Goal: Task Accomplishment & Management: Use online tool/utility

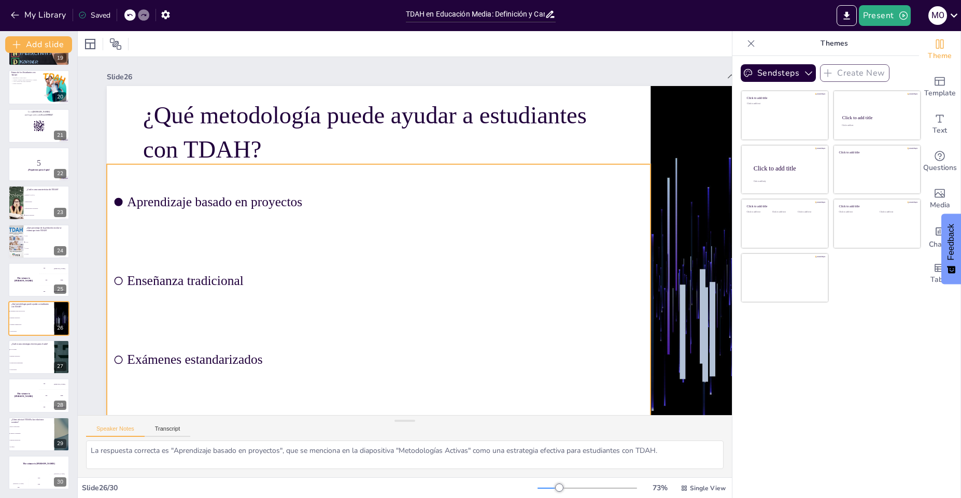
checkbox input "true"
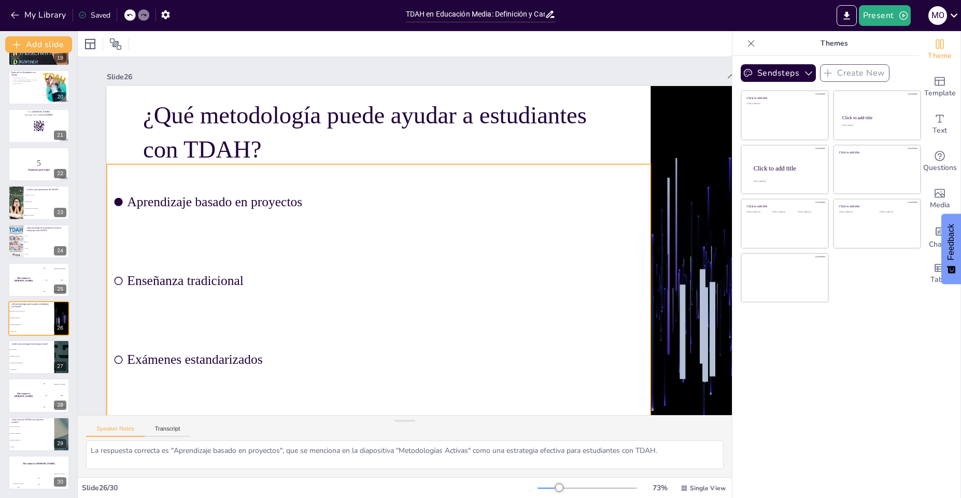
checkbox input "true"
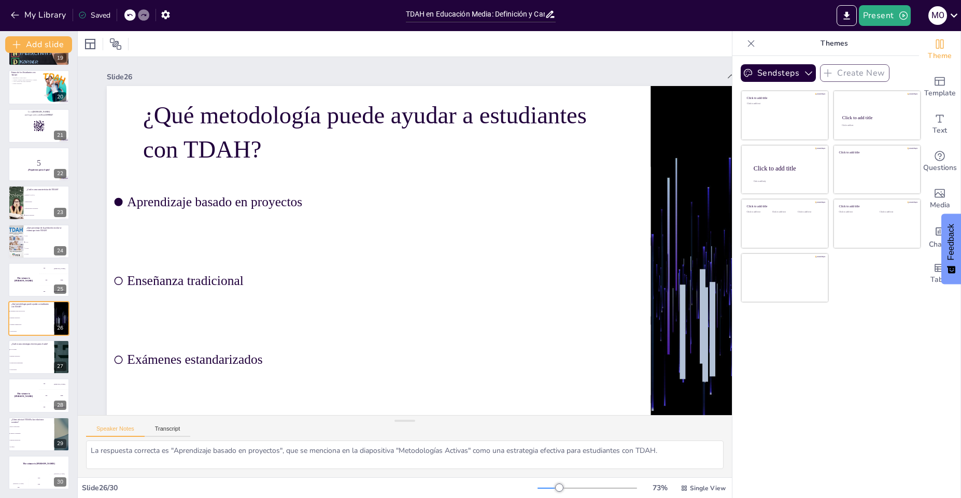
checkbox input "true"
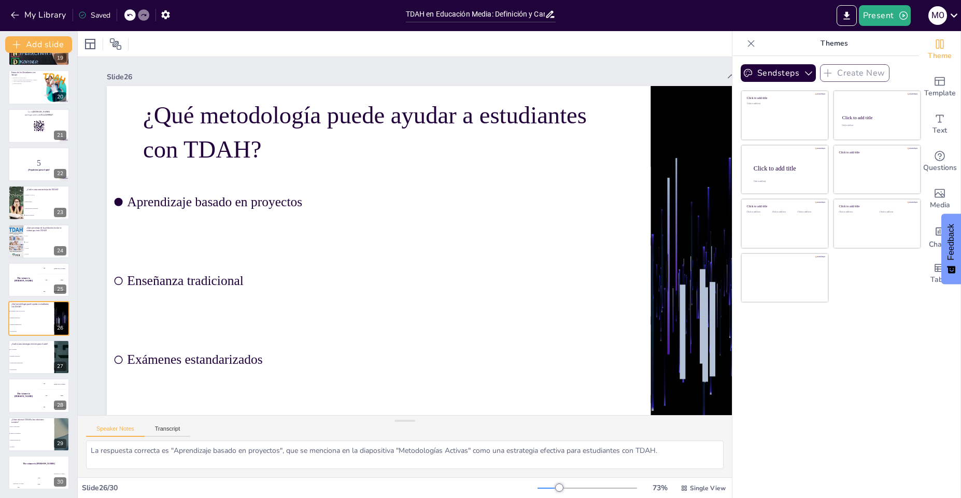
checkbox input "true"
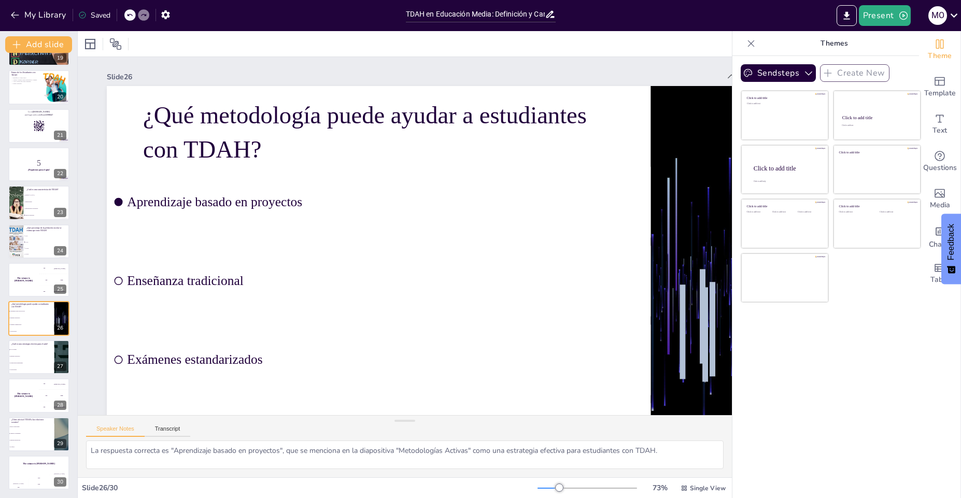
checkbox input "true"
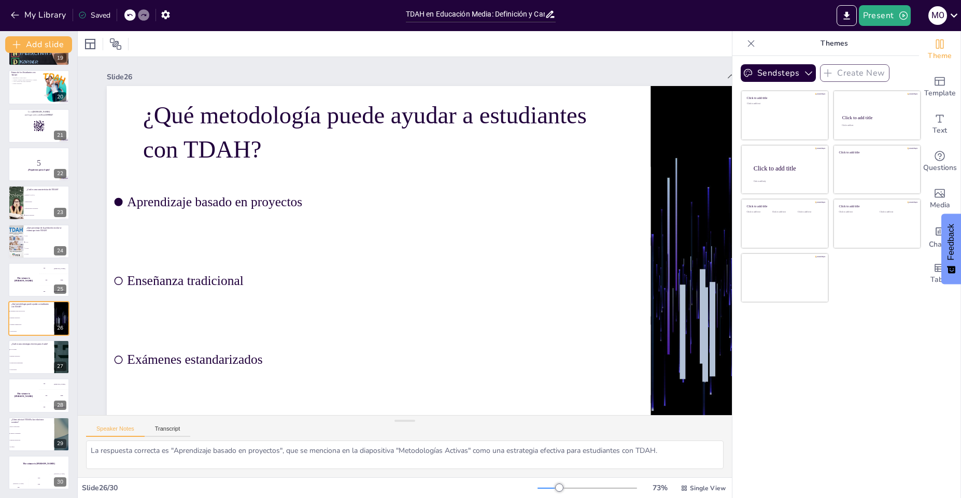
checkbox input "true"
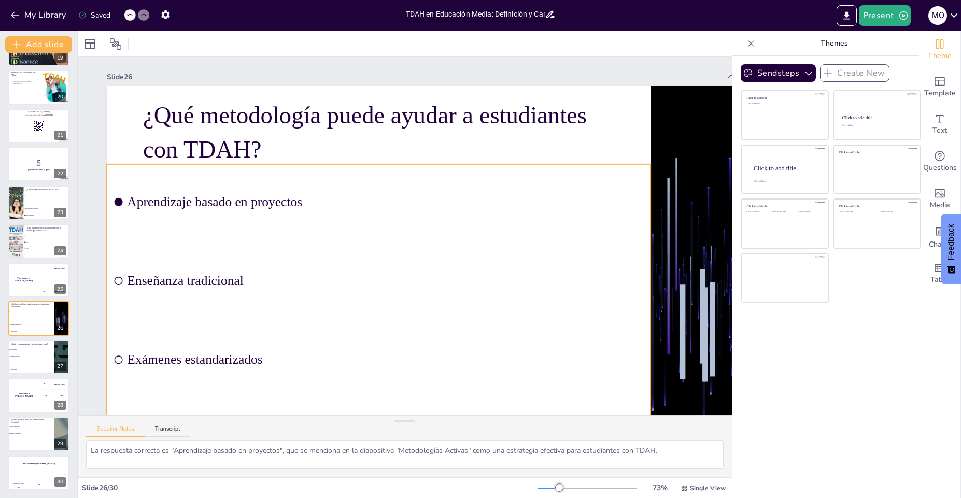
checkbox input "true"
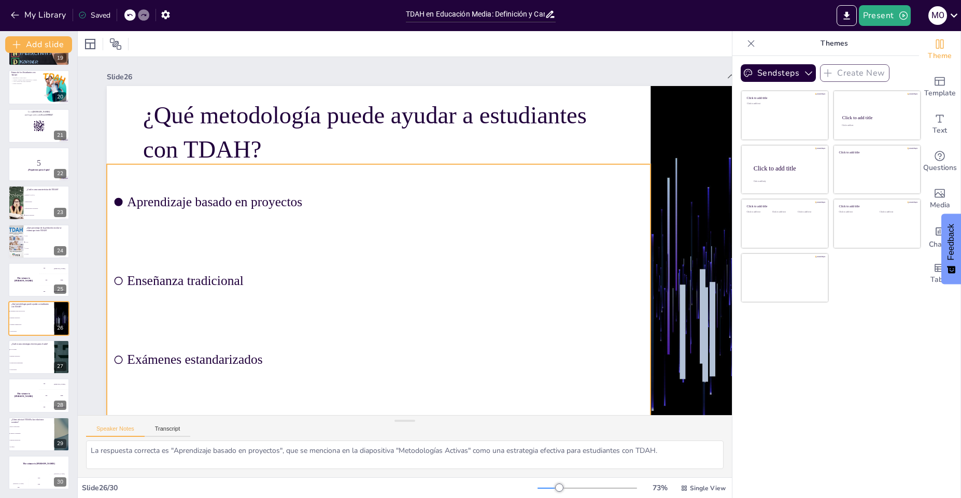
checkbox input "true"
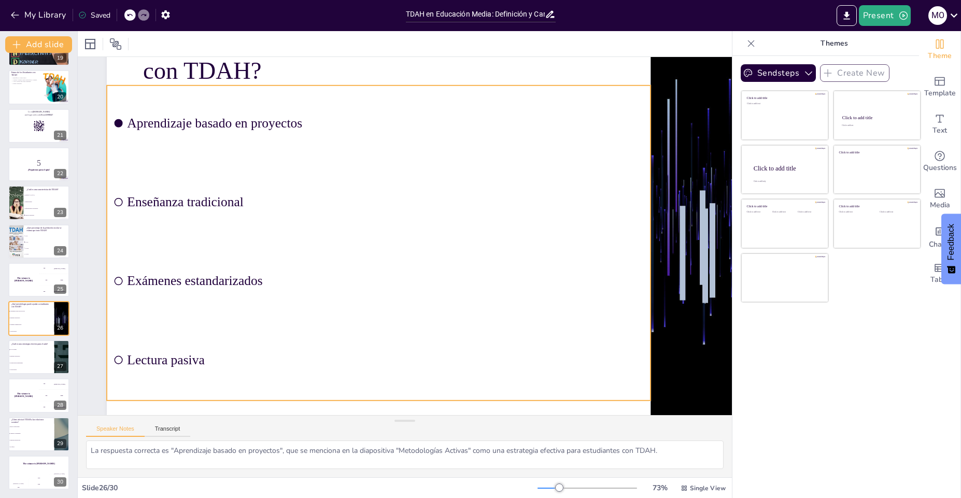
checkbox input "true"
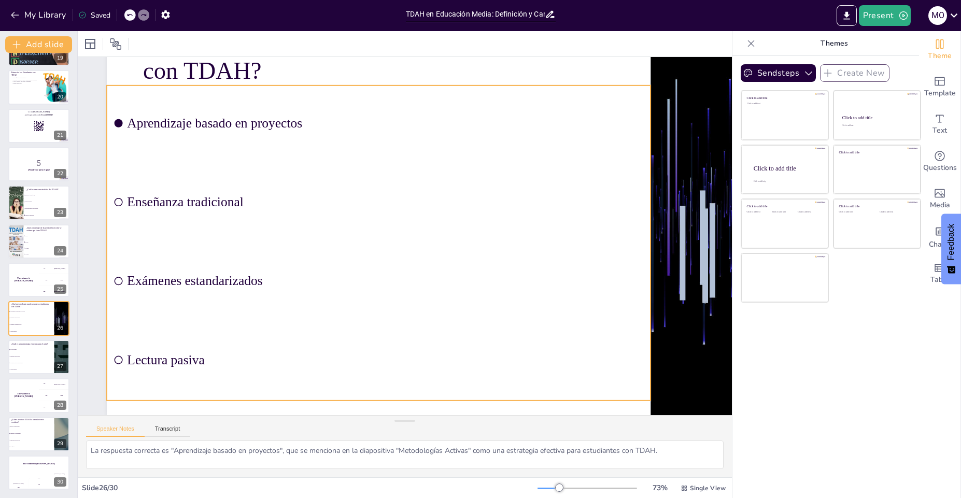
checkbox input "true"
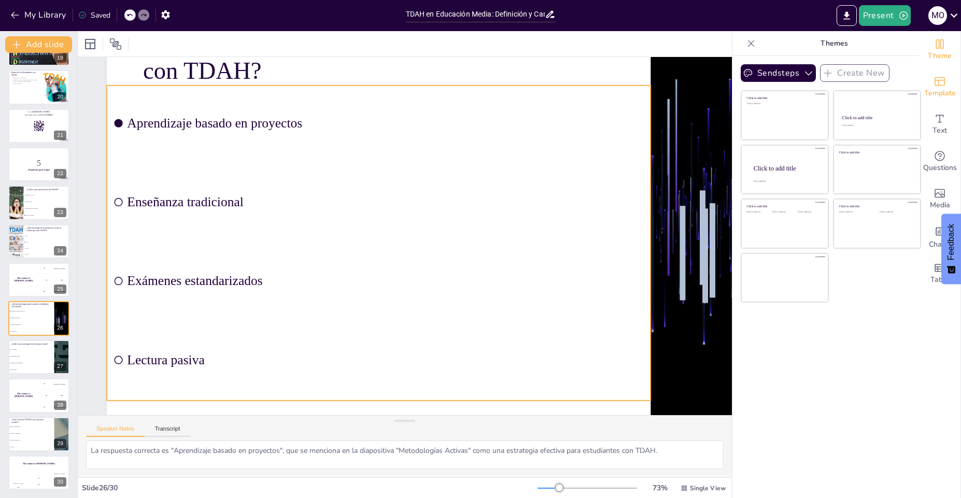
checkbox input "true"
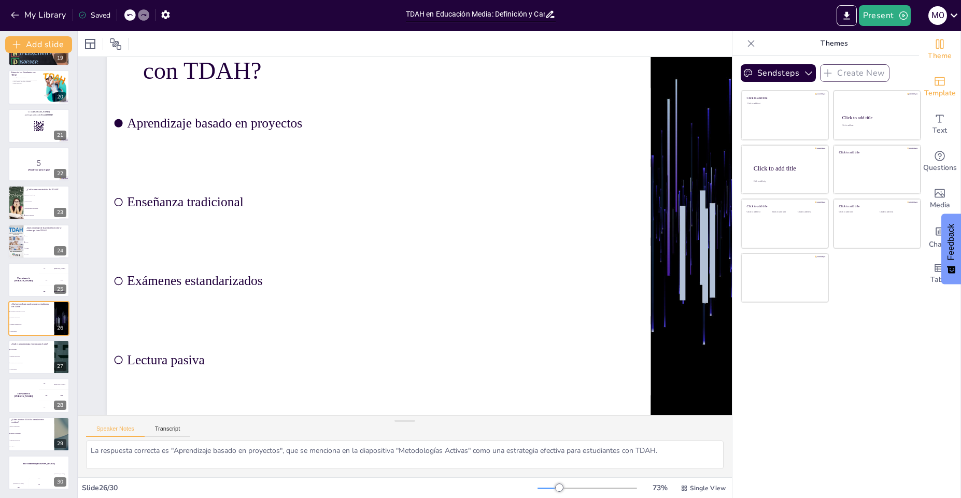
checkbox input "true"
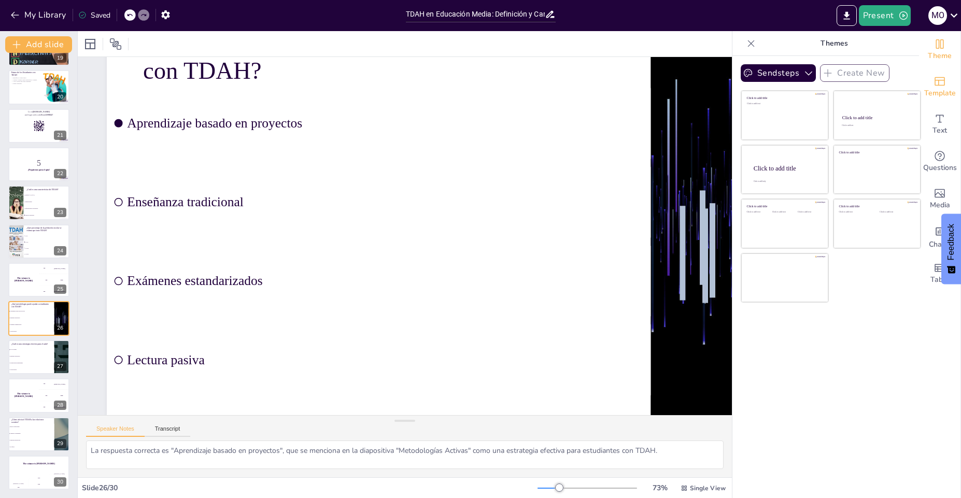
checkbox input "true"
click at [846, 17] on icon "Export to PowerPoint" at bounding box center [846, 15] width 11 height 11
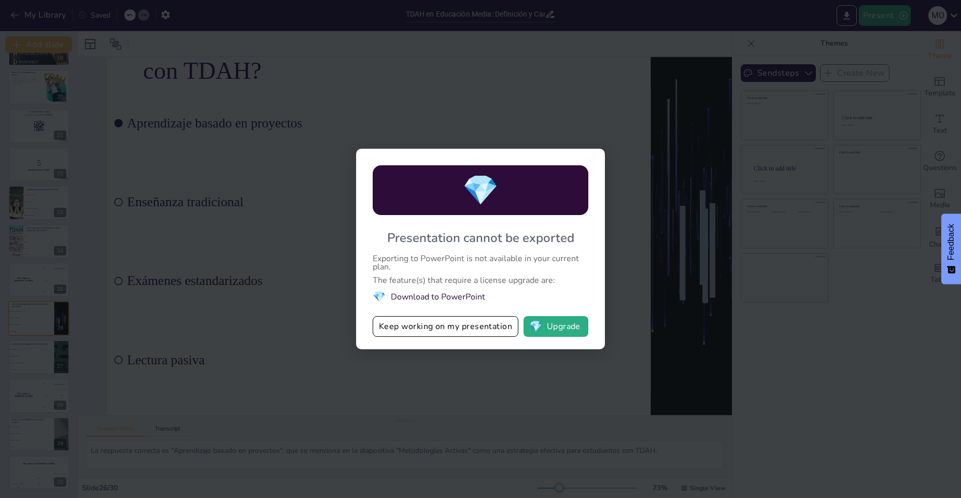
click at [542, 73] on div "💎 Presentation cannot be exported Exporting to PowerPoint is not available in y…" at bounding box center [480, 249] width 961 height 498
